Goal: Task Accomplishment & Management: Complete application form

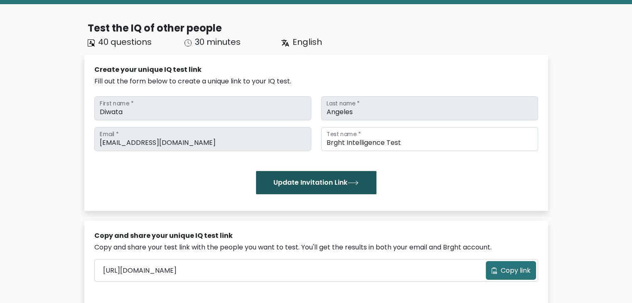
click at [288, 182] on button "Update Invitation Link" at bounding box center [316, 182] width 121 height 23
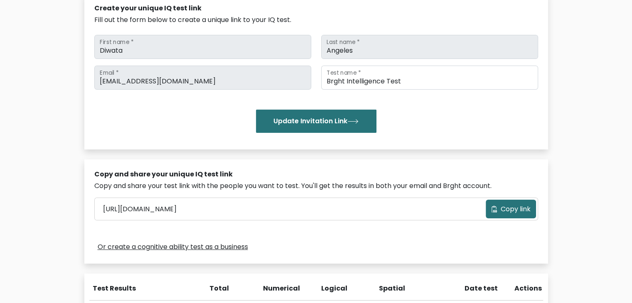
scroll to position [166, 0]
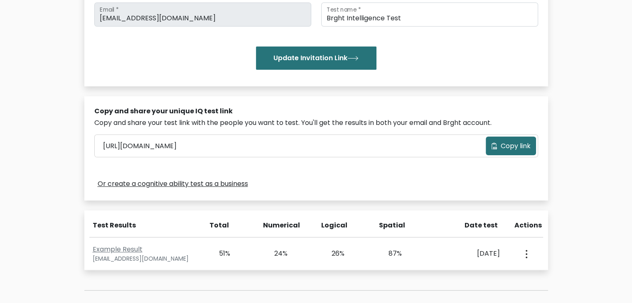
click at [525, 147] on span "Copy link" at bounding box center [516, 146] width 30 height 10
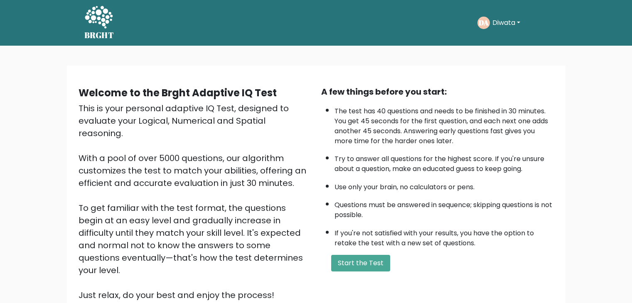
scroll to position [77, 0]
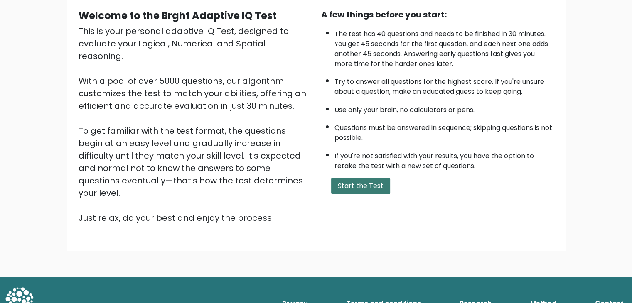
click at [360, 180] on button "Start the Test" at bounding box center [360, 186] width 59 height 17
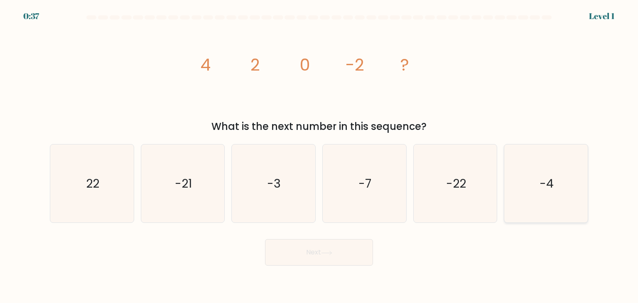
click at [548, 195] on icon "-4" at bounding box center [546, 184] width 78 height 78
click at [320, 156] on input "f. -4" at bounding box center [319, 154] width 0 height 4
radio input "true"
click at [360, 255] on button "Next" at bounding box center [319, 252] width 108 height 27
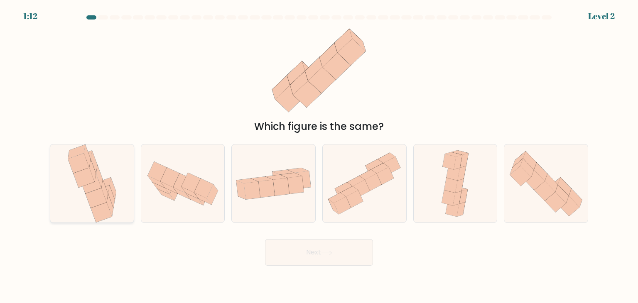
click at [120, 205] on div at bounding box center [92, 183] width 84 height 79
click at [319, 156] on input "a." at bounding box center [319, 154] width 0 height 4
radio input "true"
click at [329, 258] on button "Next" at bounding box center [319, 252] width 108 height 27
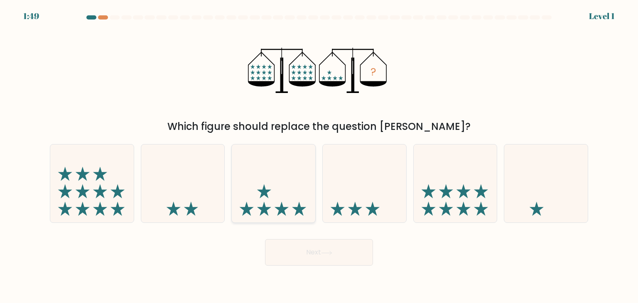
click at [281, 194] on icon at bounding box center [274, 183] width 84 height 69
click at [319, 156] on input "c." at bounding box center [319, 154] width 0 height 4
radio input "true"
click at [303, 261] on button "Next" at bounding box center [319, 252] width 108 height 27
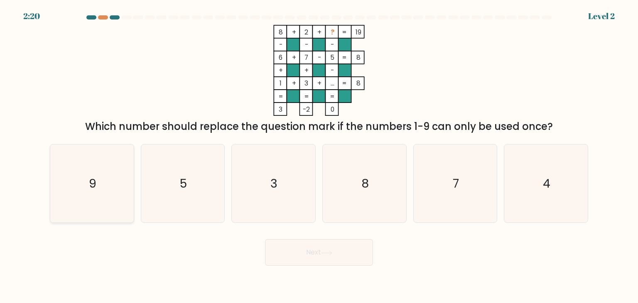
click at [124, 177] on icon "9" at bounding box center [92, 184] width 78 height 78
click at [319, 156] on input "a. 9" at bounding box center [319, 154] width 0 height 4
radio input "true"
click at [325, 261] on button "Next" at bounding box center [319, 252] width 108 height 27
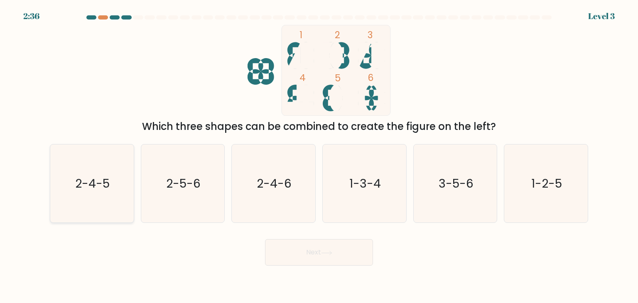
click at [104, 200] on icon "2-4-5" at bounding box center [92, 184] width 78 height 78
click at [319, 156] on input "a. 2-4-5" at bounding box center [319, 154] width 0 height 4
radio input "true"
click at [315, 258] on button "Next" at bounding box center [319, 252] width 108 height 27
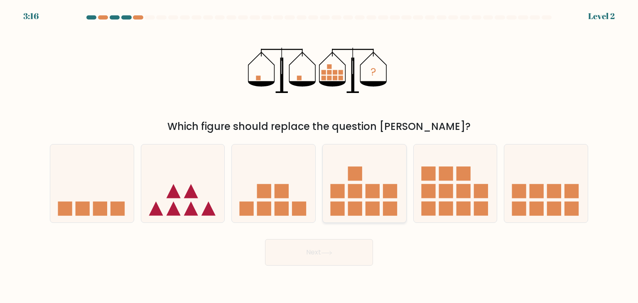
click at [364, 201] on icon at bounding box center [365, 183] width 84 height 69
click at [320, 156] on input "d." at bounding box center [319, 154] width 0 height 4
radio input "true"
click at [317, 260] on button "Next" at bounding box center [319, 252] width 108 height 27
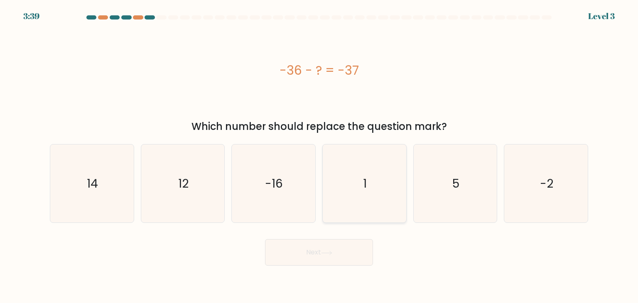
click at [336, 195] on icon "1" at bounding box center [364, 184] width 78 height 78
click at [320, 156] on input "d. 1" at bounding box center [319, 154] width 0 height 4
radio input "true"
click at [320, 253] on button "Next" at bounding box center [319, 252] width 108 height 27
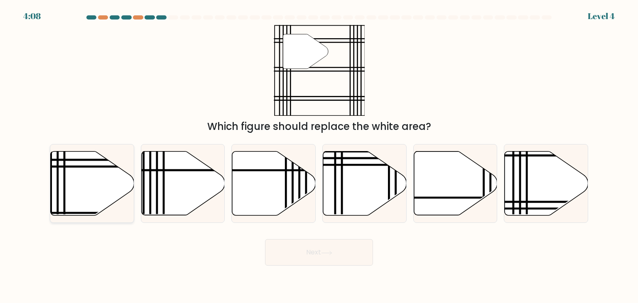
click at [108, 189] on icon at bounding box center [93, 184] width 84 height 64
click at [319, 156] on input "a." at bounding box center [319, 154] width 0 height 4
radio input "true"
click at [319, 246] on button "Next" at bounding box center [319, 252] width 108 height 27
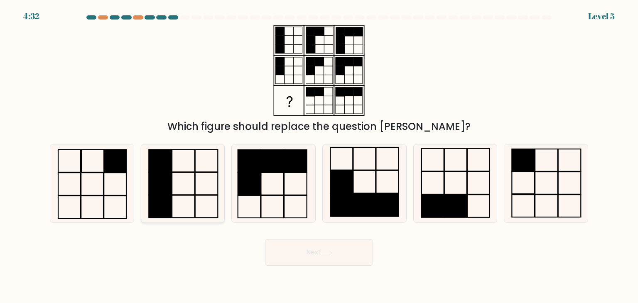
click at [202, 165] on icon at bounding box center [183, 184] width 78 height 78
click at [319, 156] on input "b." at bounding box center [319, 154] width 0 height 4
radio input "true"
click at [354, 195] on rect at bounding box center [365, 205] width 22 height 23
click at [320, 156] on input "d." at bounding box center [319, 154] width 0 height 4
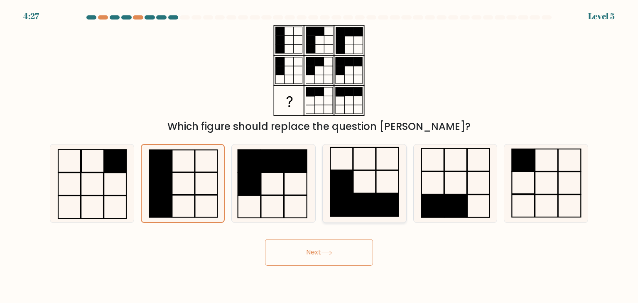
radio input "true"
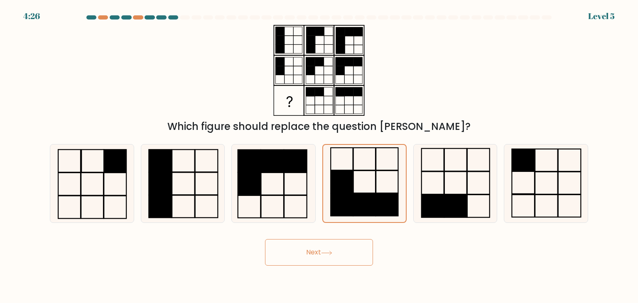
click at [330, 249] on button "Next" at bounding box center [319, 252] width 108 height 27
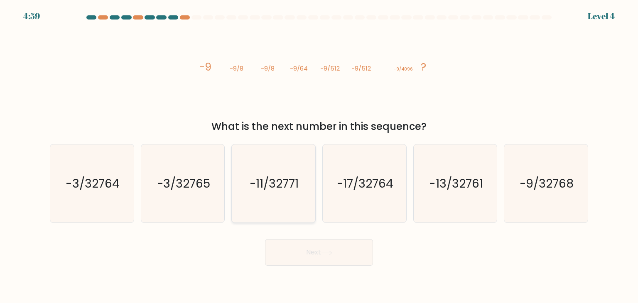
click at [279, 197] on icon "-11/32771" at bounding box center [273, 184] width 78 height 78
click at [319, 156] on input "c. -11/32771" at bounding box center [319, 154] width 0 height 4
radio input "true"
click at [557, 172] on icon "-9/32768" at bounding box center [546, 184] width 78 height 78
click at [320, 156] on input "f. -9/32768" at bounding box center [319, 154] width 0 height 4
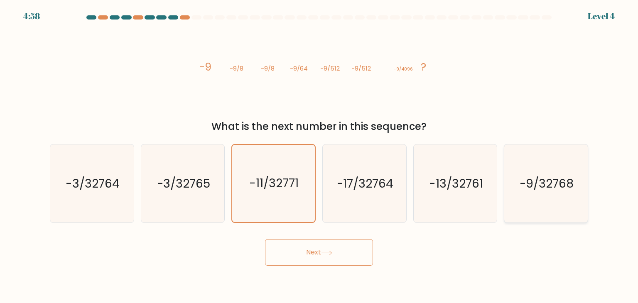
radio input "true"
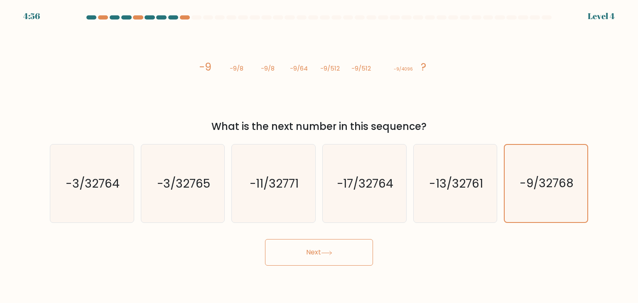
click at [348, 244] on button "Next" at bounding box center [319, 252] width 108 height 27
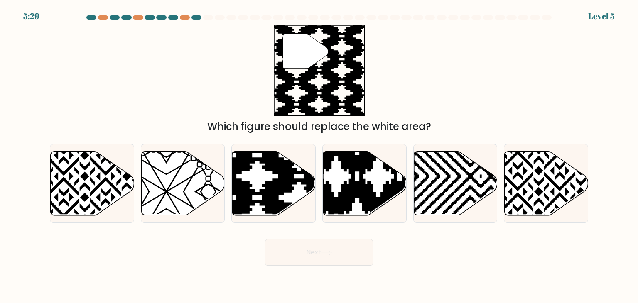
click at [45, 218] on div "a. b. c. d." at bounding box center [319, 181] width 549 height 86
